Goal: Check status: Check status

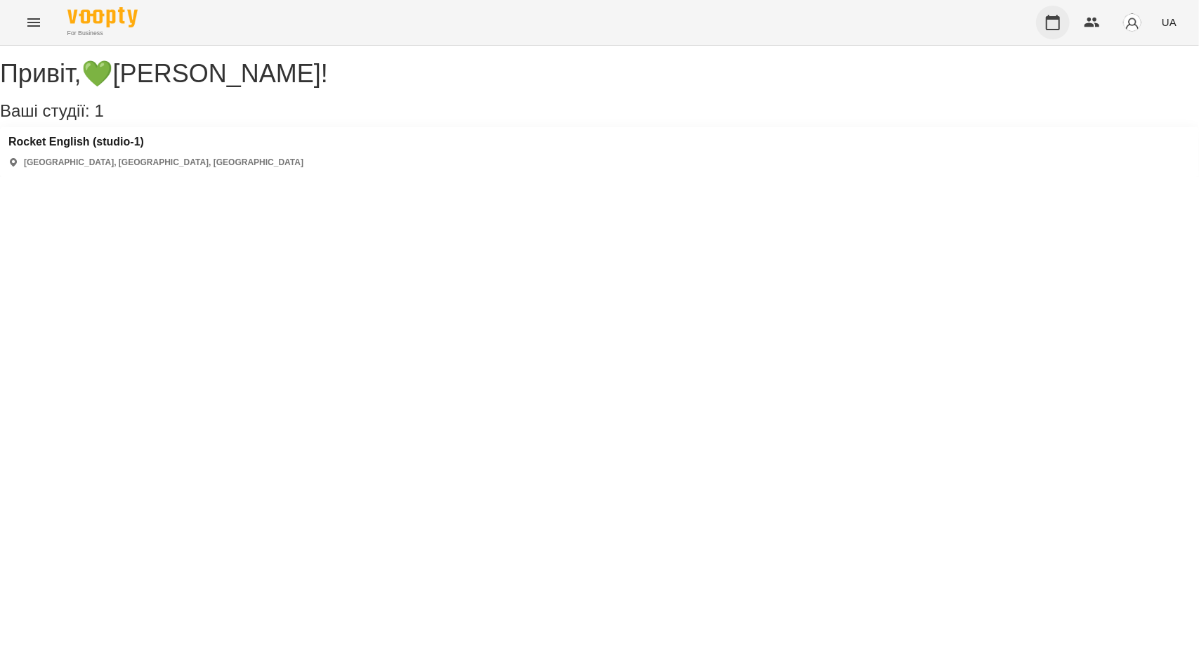
click at [1055, 20] on icon "button" at bounding box center [1053, 22] width 17 height 17
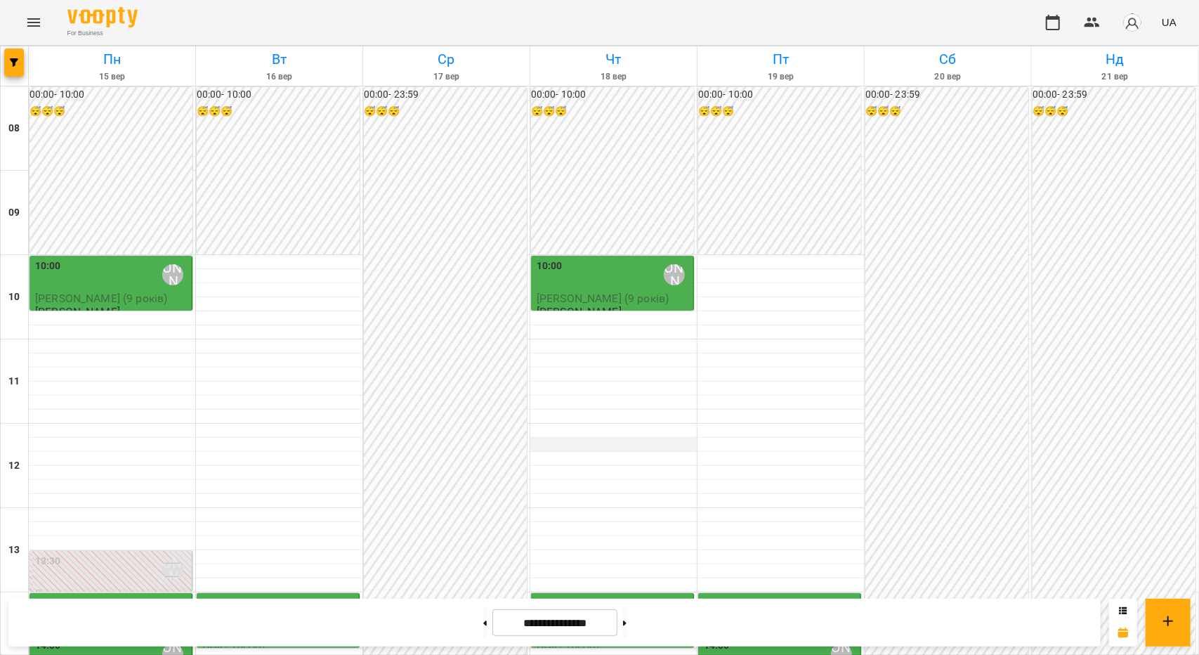
scroll to position [211, 0]
click at [157, 554] on div "💚[PERSON_NAME]" at bounding box center [173, 570] width 32 height 32
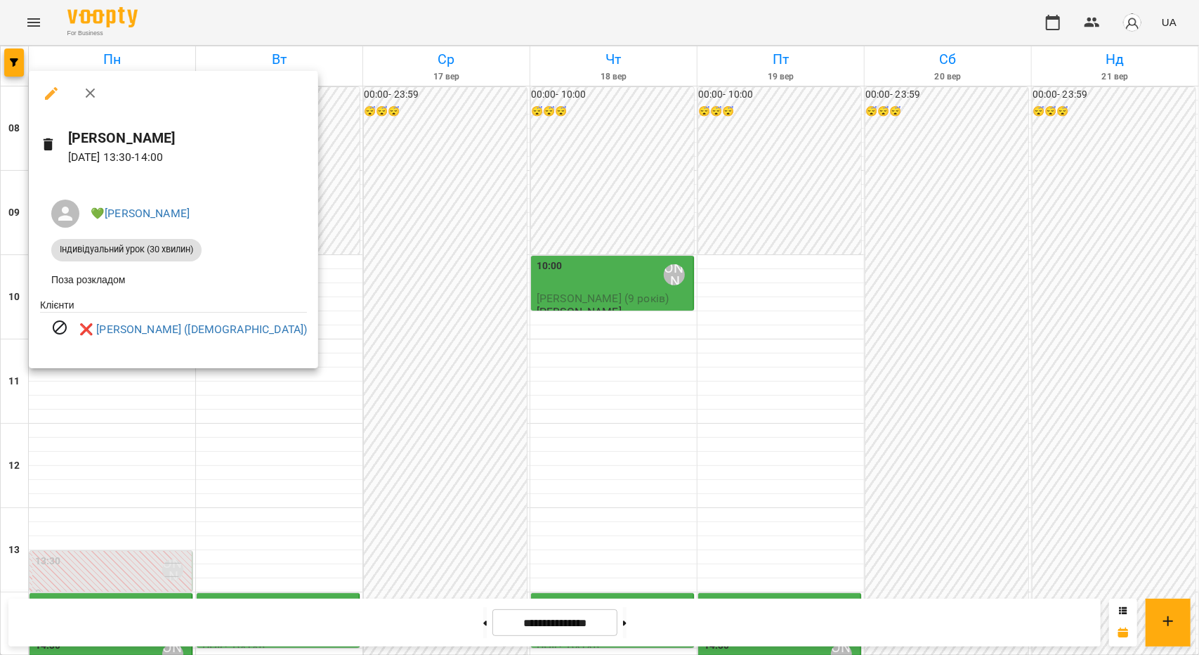
click at [322, 354] on div at bounding box center [599, 327] width 1199 height 655
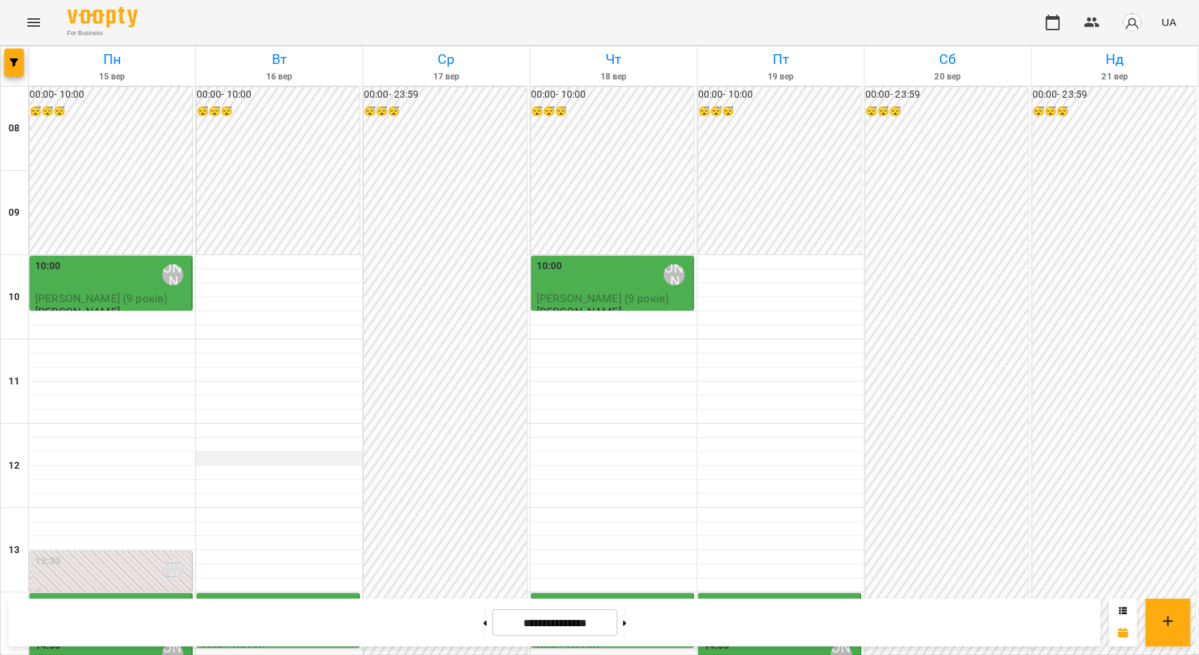
scroll to position [351, 0]
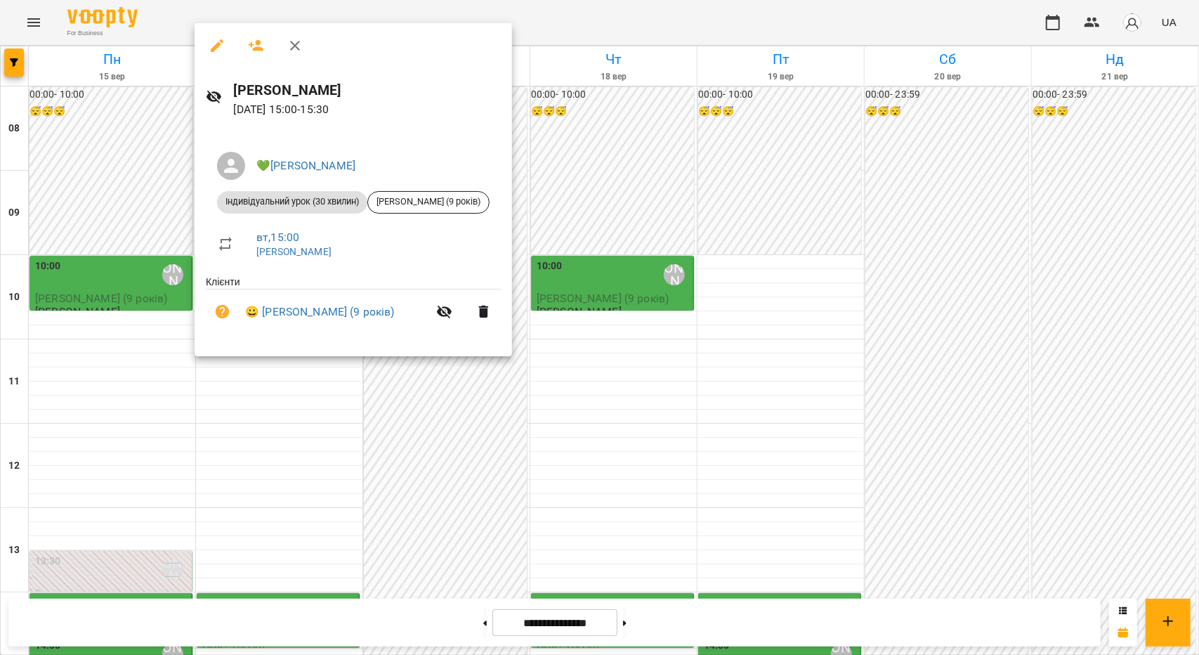
click at [240, 396] on div at bounding box center [599, 327] width 1199 height 655
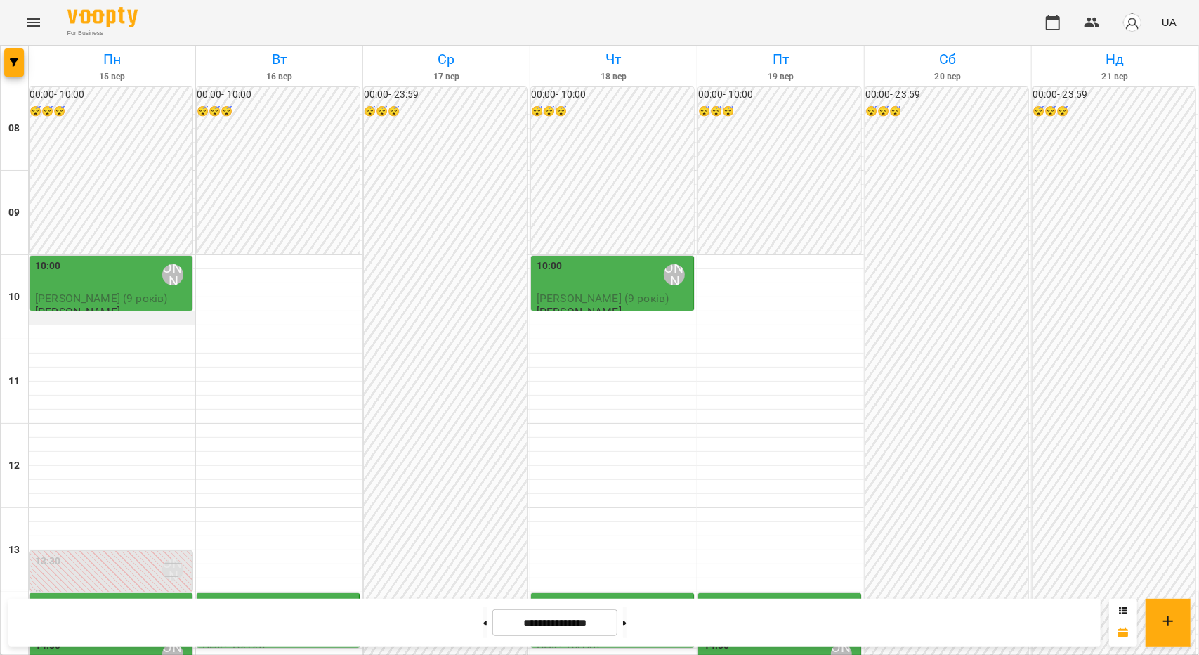
scroll to position [70, 0]
click at [111, 259] on div "10:00 💚[PERSON_NAME]" at bounding box center [112, 275] width 154 height 32
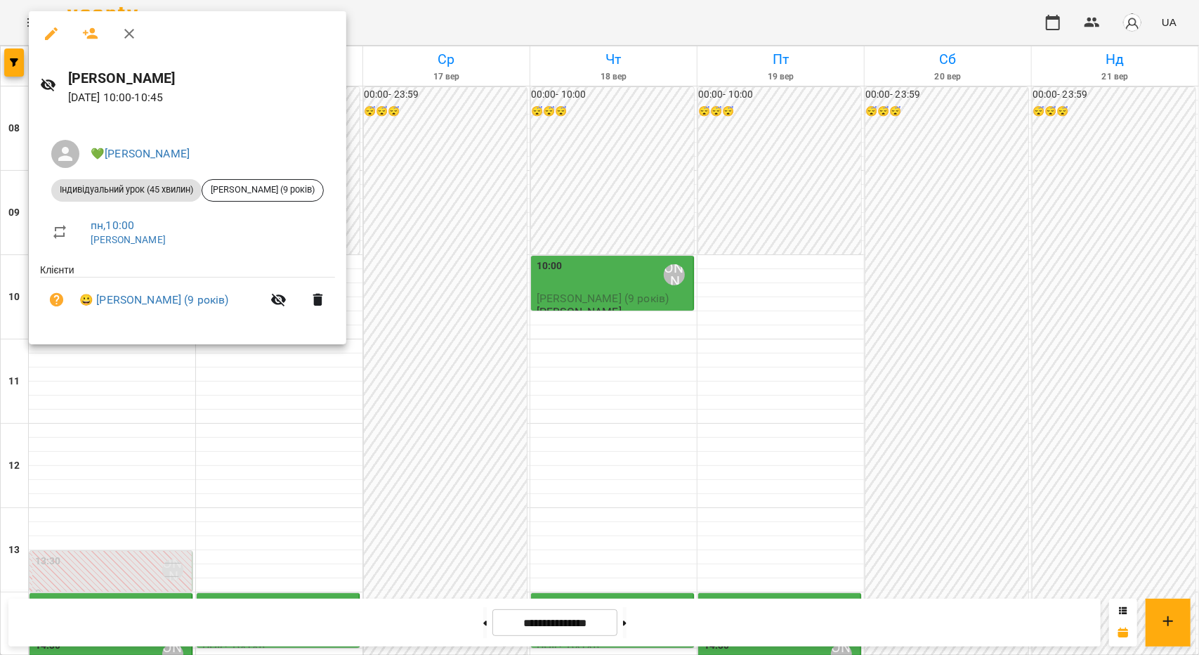
click at [252, 431] on div at bounding box center [599, 327] width 1199 height 655
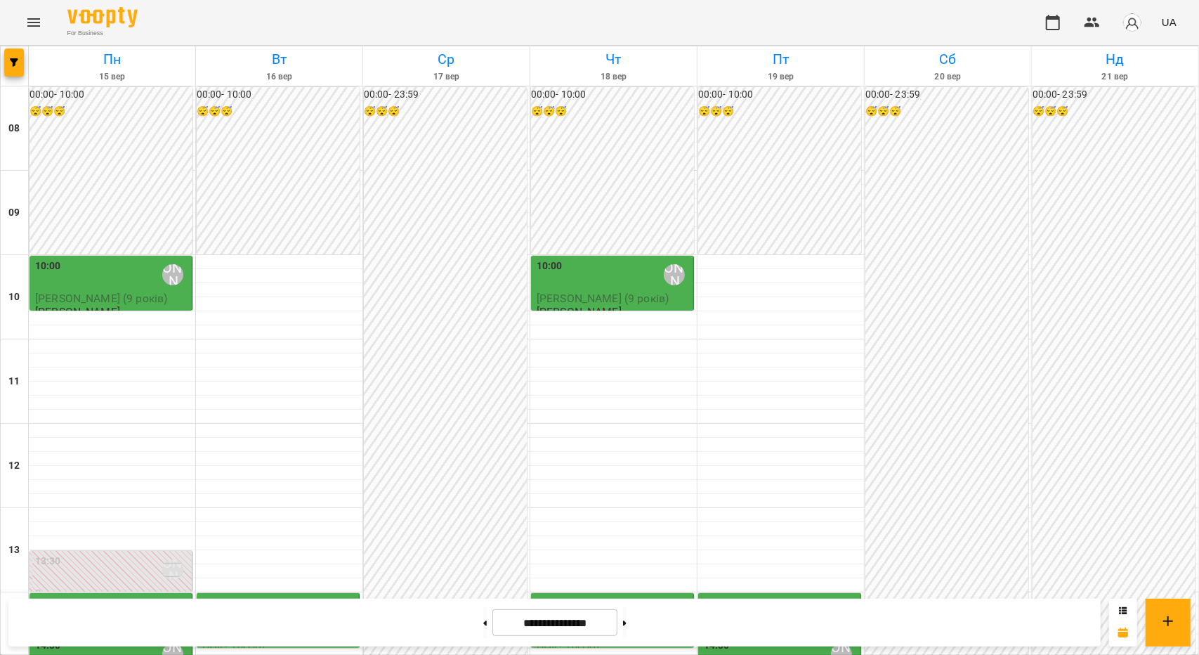
scroll to position [675, 0]
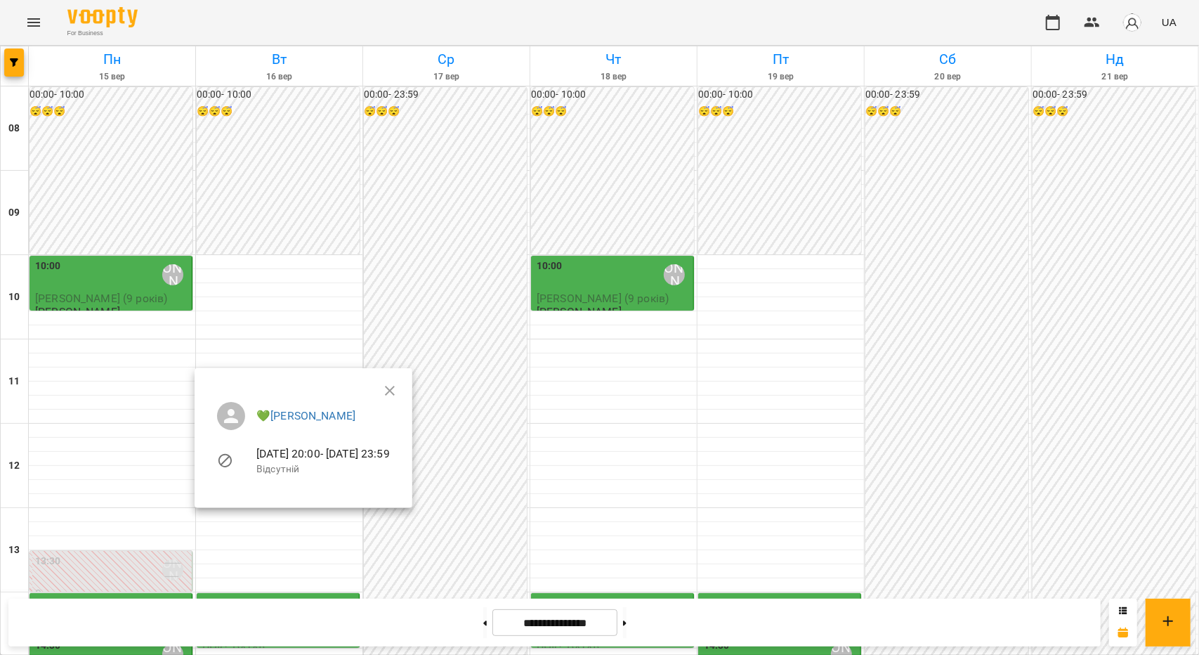
drag, startPoint x: 278, startPoint y: 561, endPoint x: 285, endPoint y: 503, distance: 58.7
click at [278, 553] on div at bounding box center [599, 327] width 1199 height 655
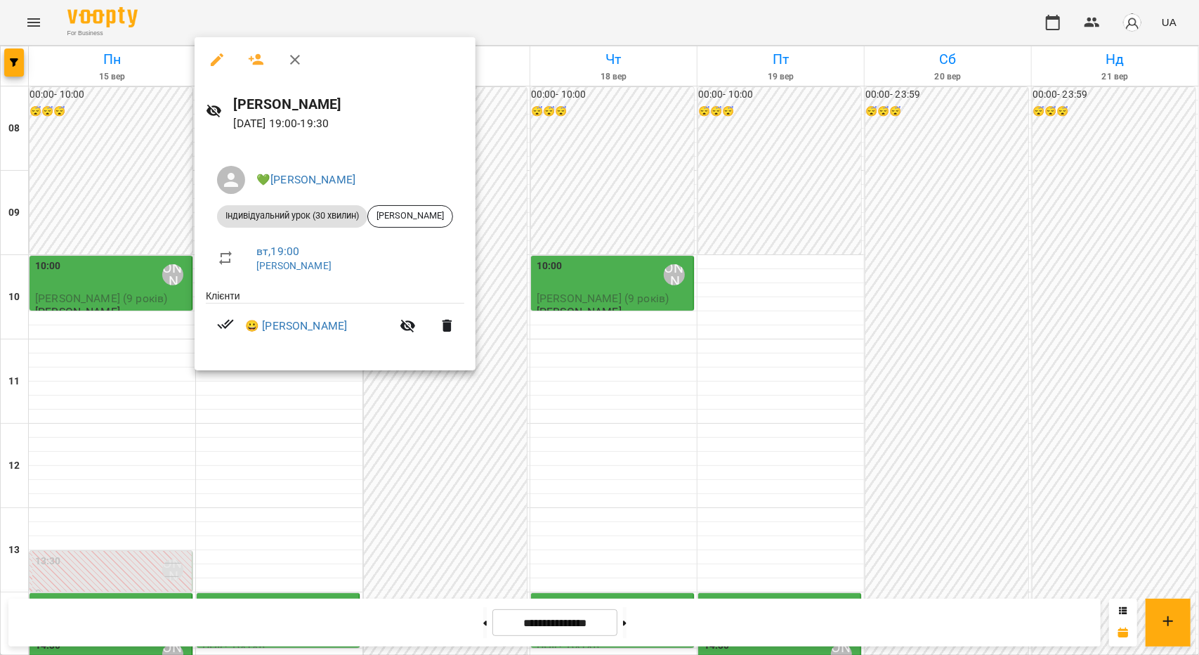
click at [265, 465] on div at bounding box center [599, 327] width 1199 height 655
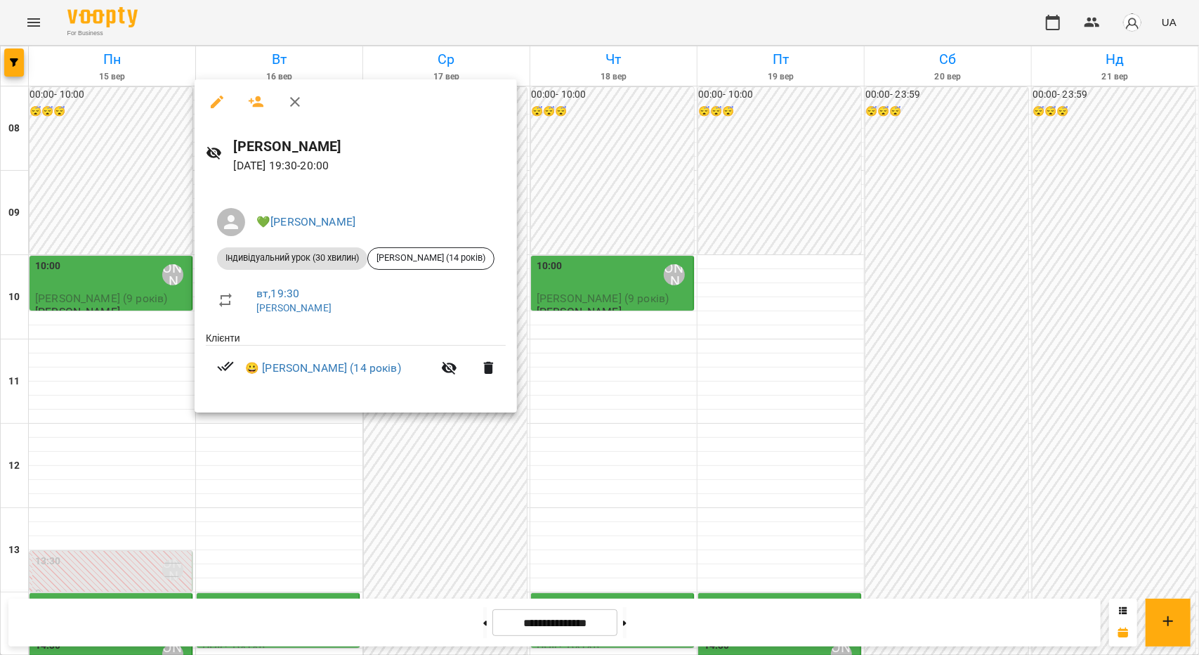
click at [261, 428] on div at bounding box center [599, 327] width 1199 height 655
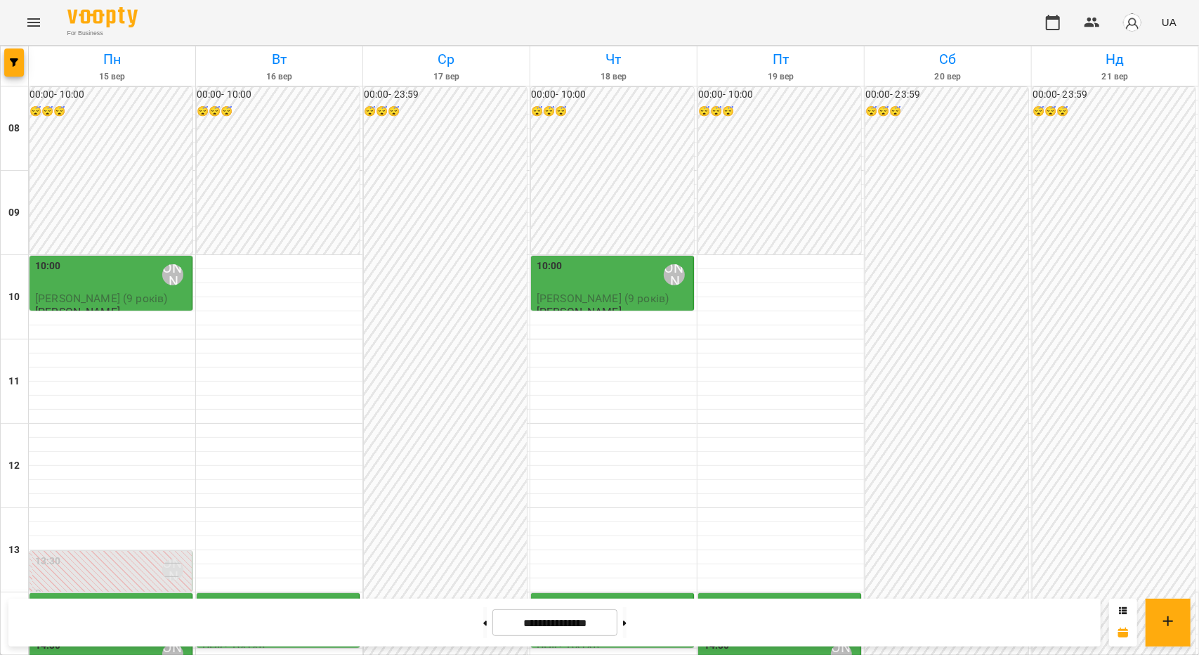
scroll to position [253, 0]
